Goal: Transaction & Acquisition: Purchase product/service

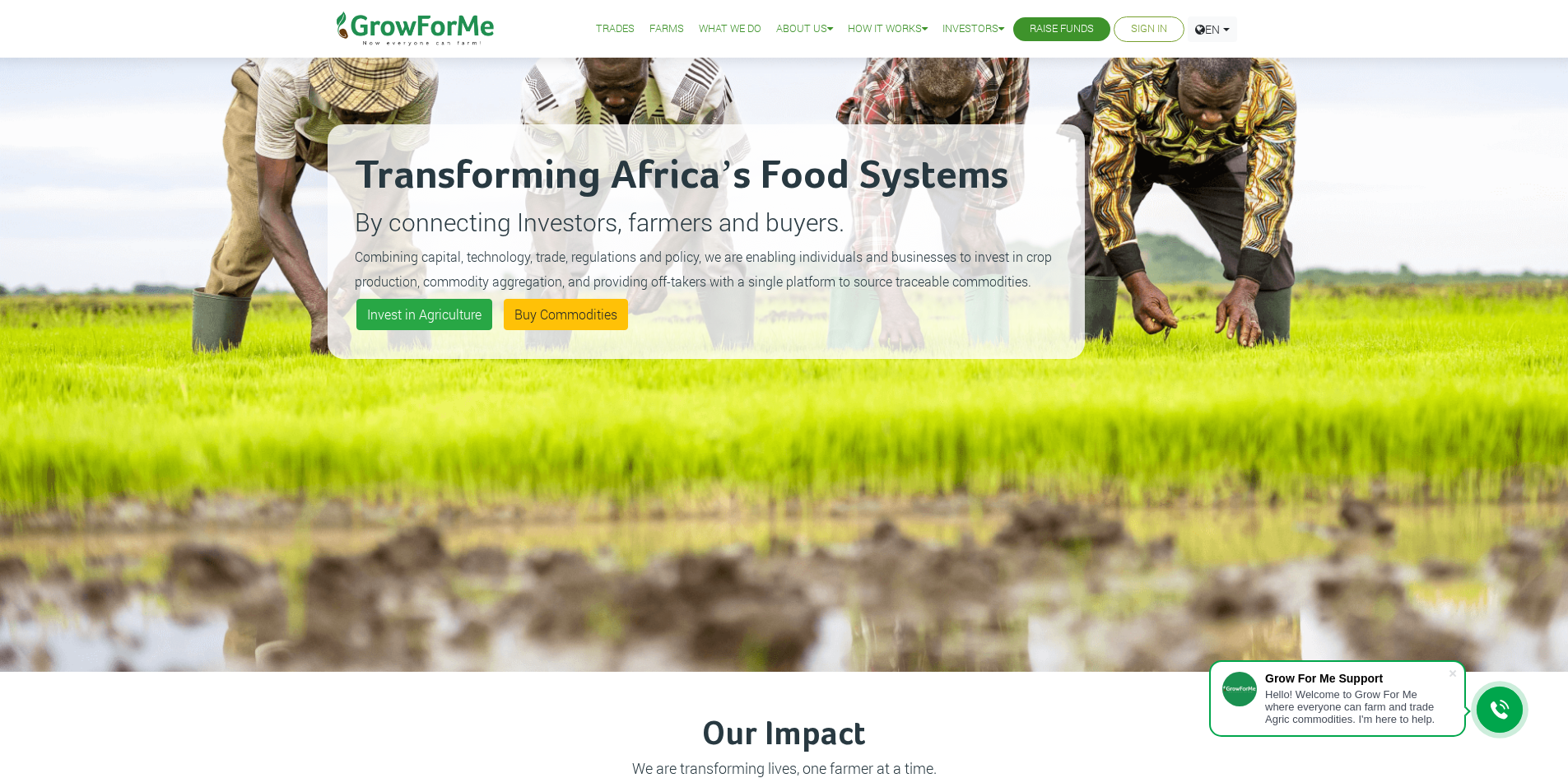
scroll to position [165, 0]
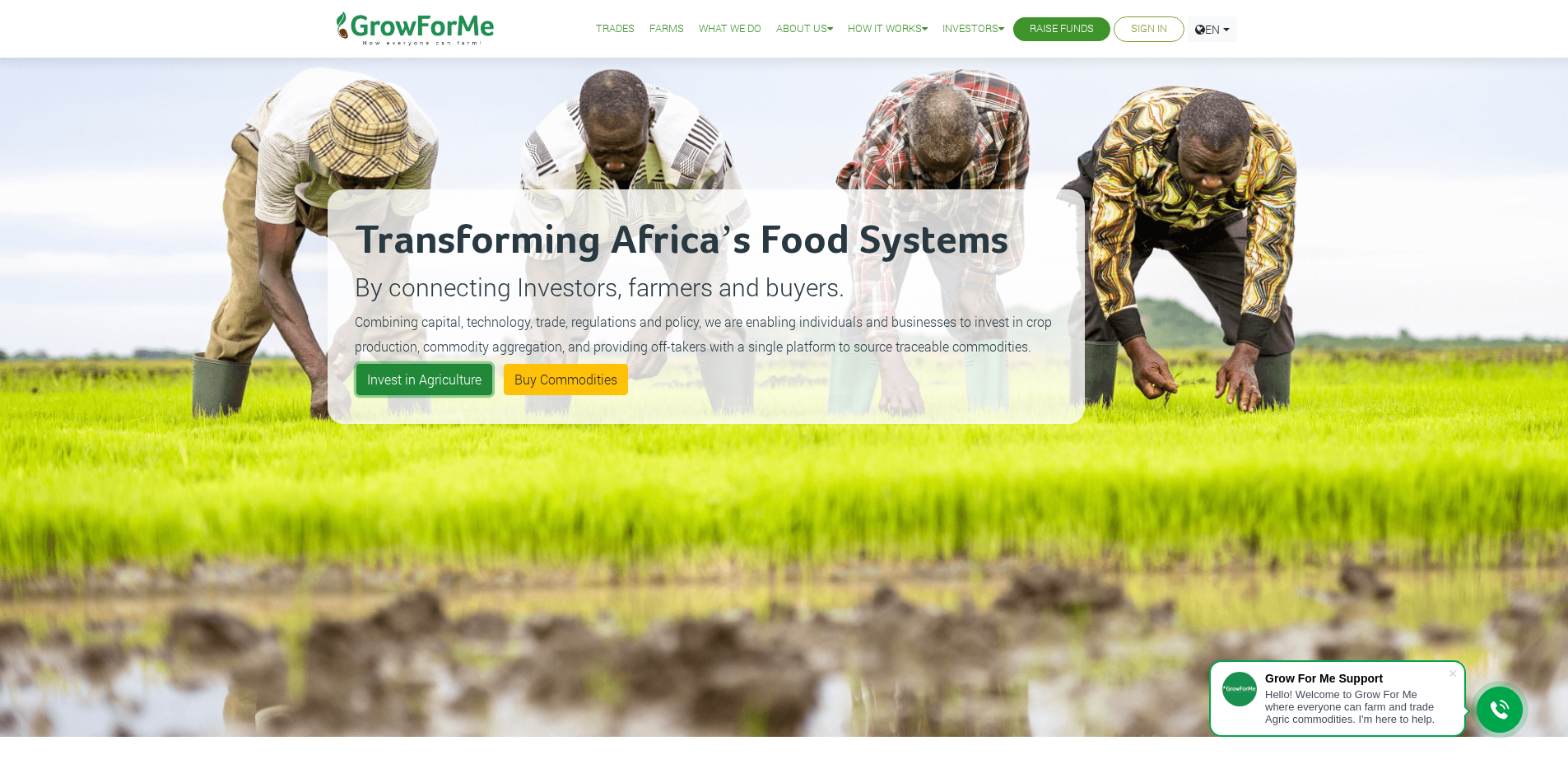
click at [430, 381] on link "Invest in Agriculture" at bounding box center [424, 380] width 136 height 31
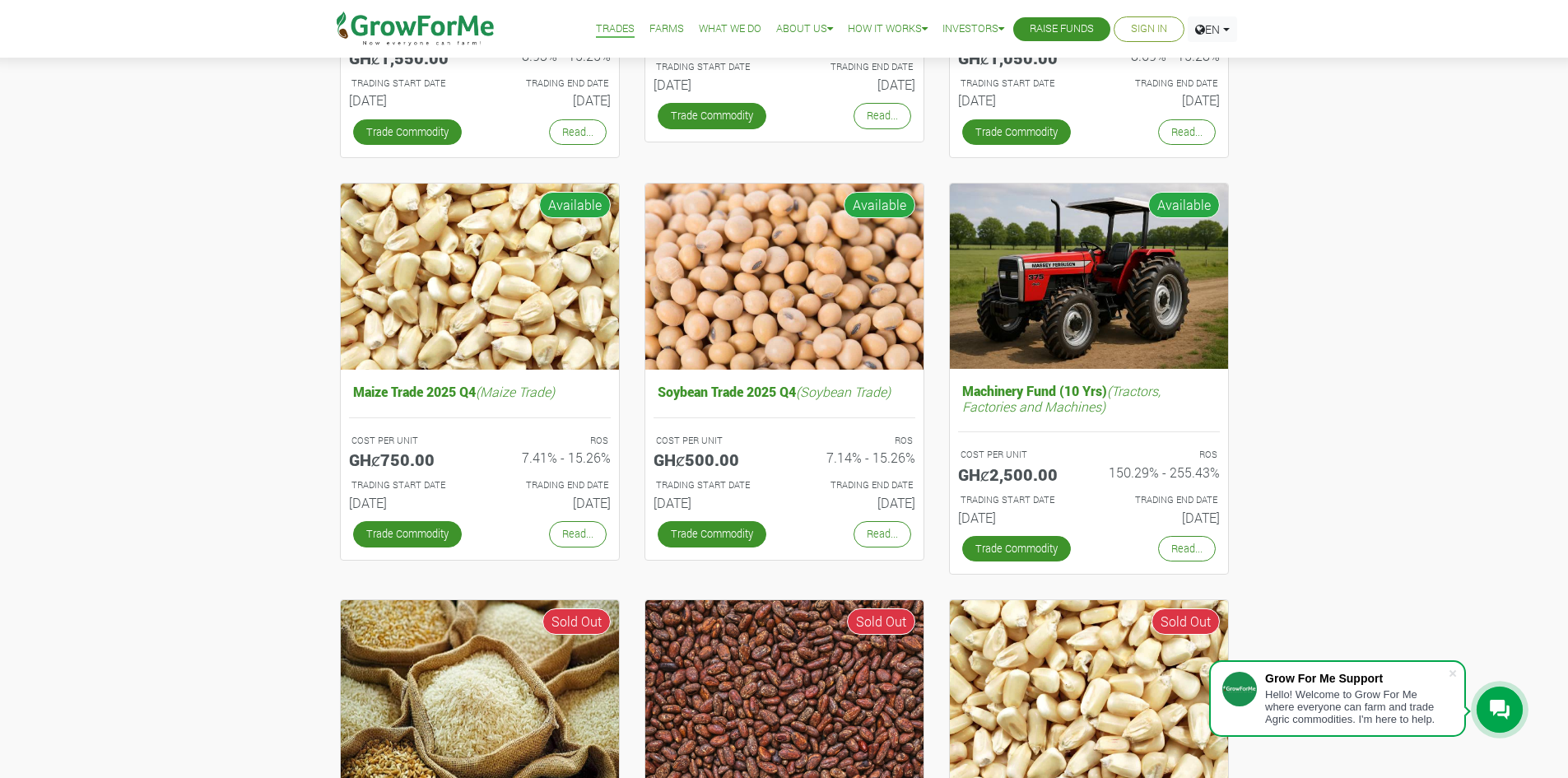
scroll to position [494, 0]
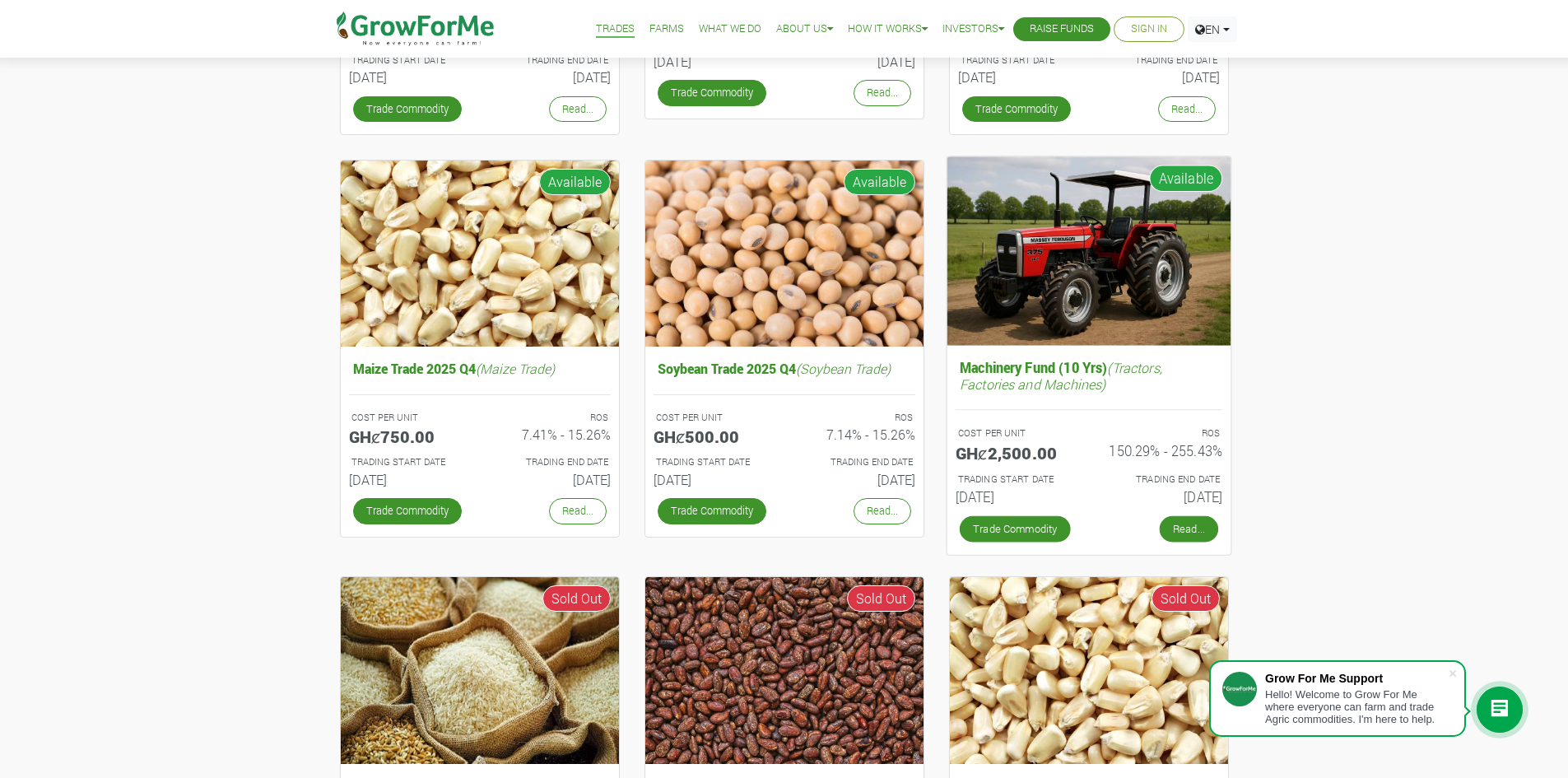
click at [1194, 534] on link "Read..." at bounding box center [1189, 529] width 59 height 27
